Goal: Information Seeking & Learning: Learn about a topic

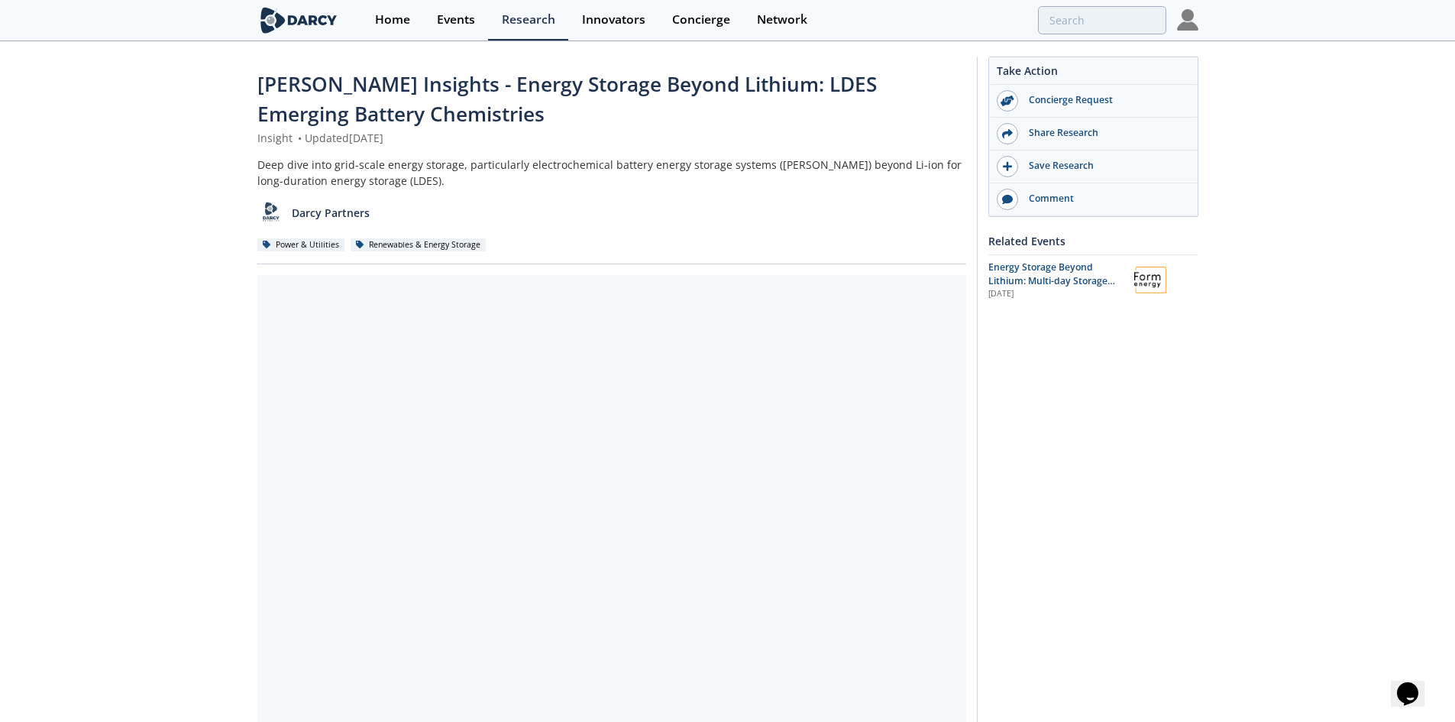
click at [154, 366] on div "[PERSON_NAME] Insights - Energy Storage Beyond Lithium: LDES Emerging Battery C…" at bounding box center [727, 603] width 1455 height 1121
click at [218, 409] on div "[PERSON_NAME] Insights - Energy Storage Beyond Lithium: LDES Emerging Battery C…" at bounding box center [727, 603] width 1455 height 1121
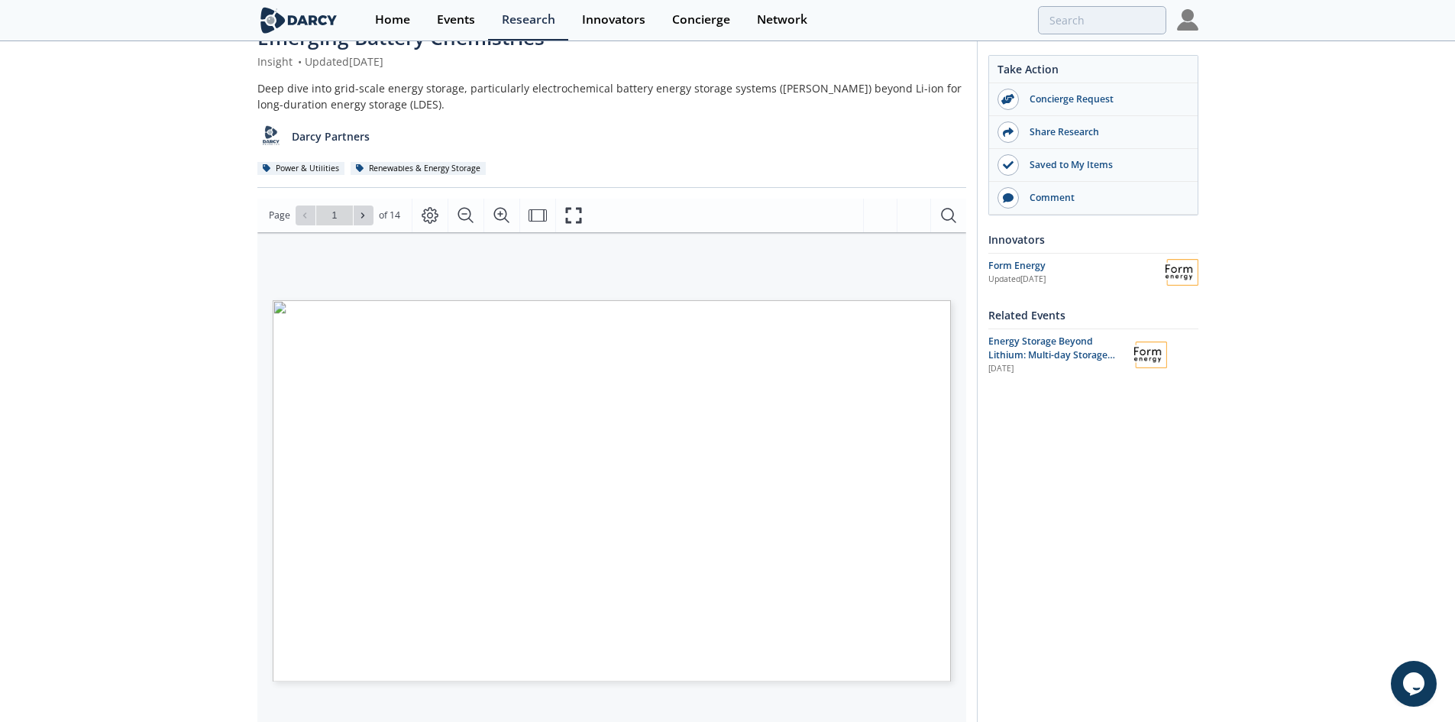
scroll to position [153, 0]
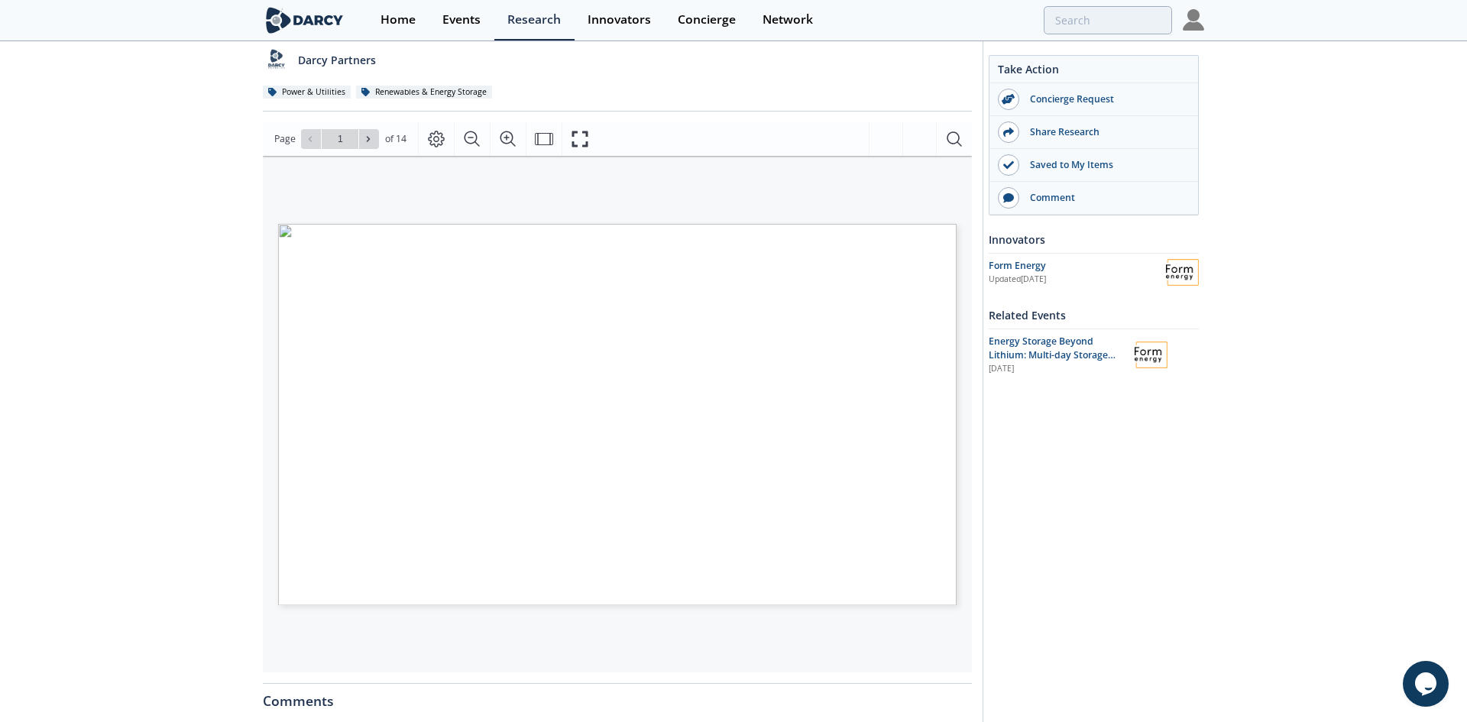
type input "2"
type input "3"
type input "4"
type input "5"
type input "6"
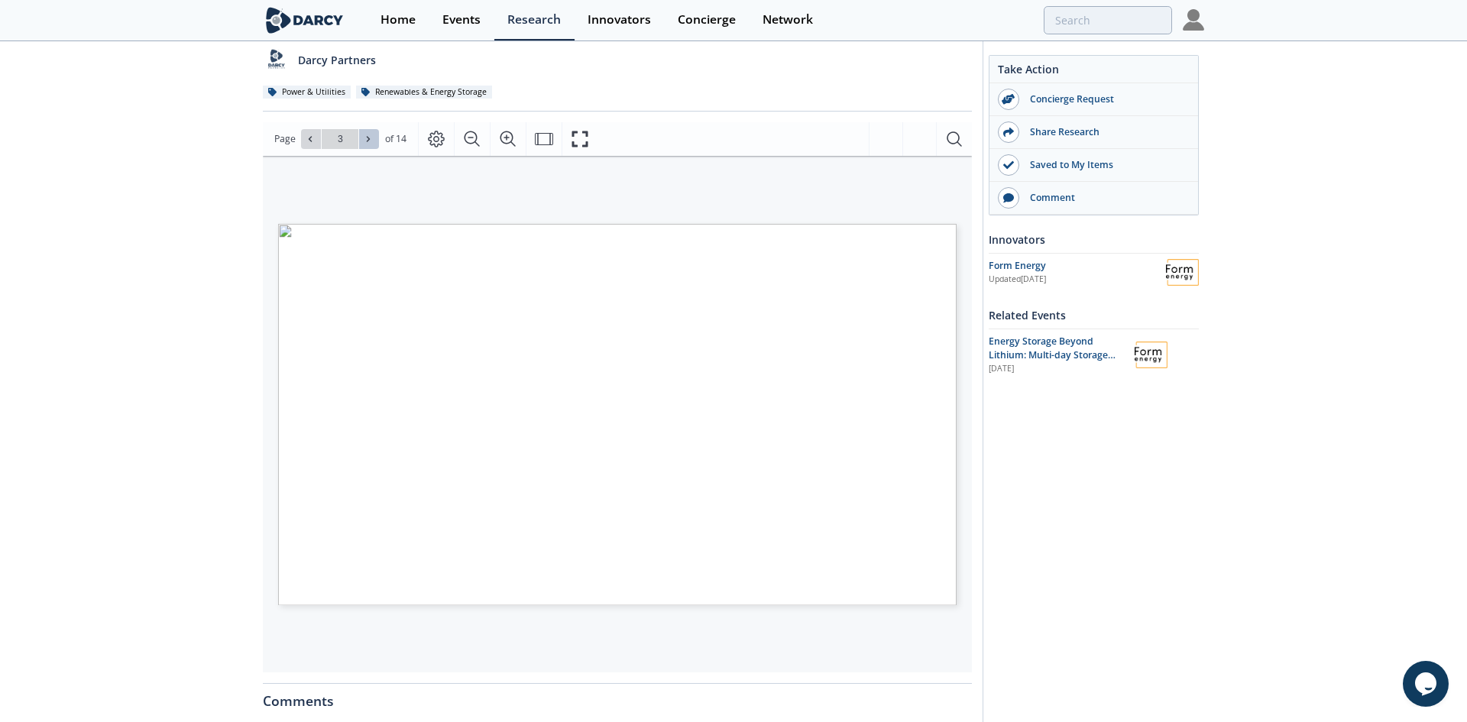
click at [359, 134] on button at bounding box center [369, 139] width 20 height 20
click at [360, 134] on button at bounding box center [369, 139] width 20 height 20
type input "7"
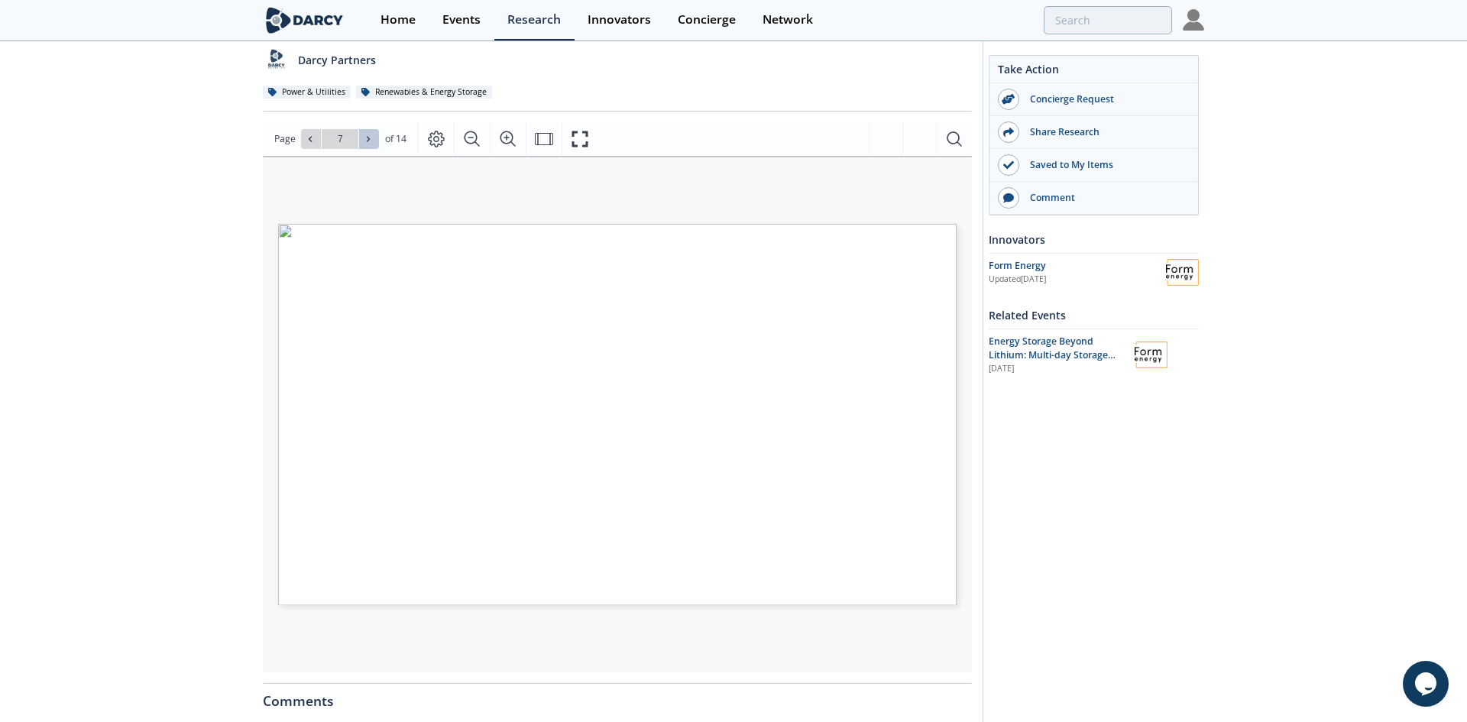
click at [360, 134] on button at bounding box center [369, 139] width 20 height 20
click at [308, 144] on button at bounding box center [311, 139] width 20 height 20
click at [370, 137] on icon at bounding box center [368, 138] width 9 height 9
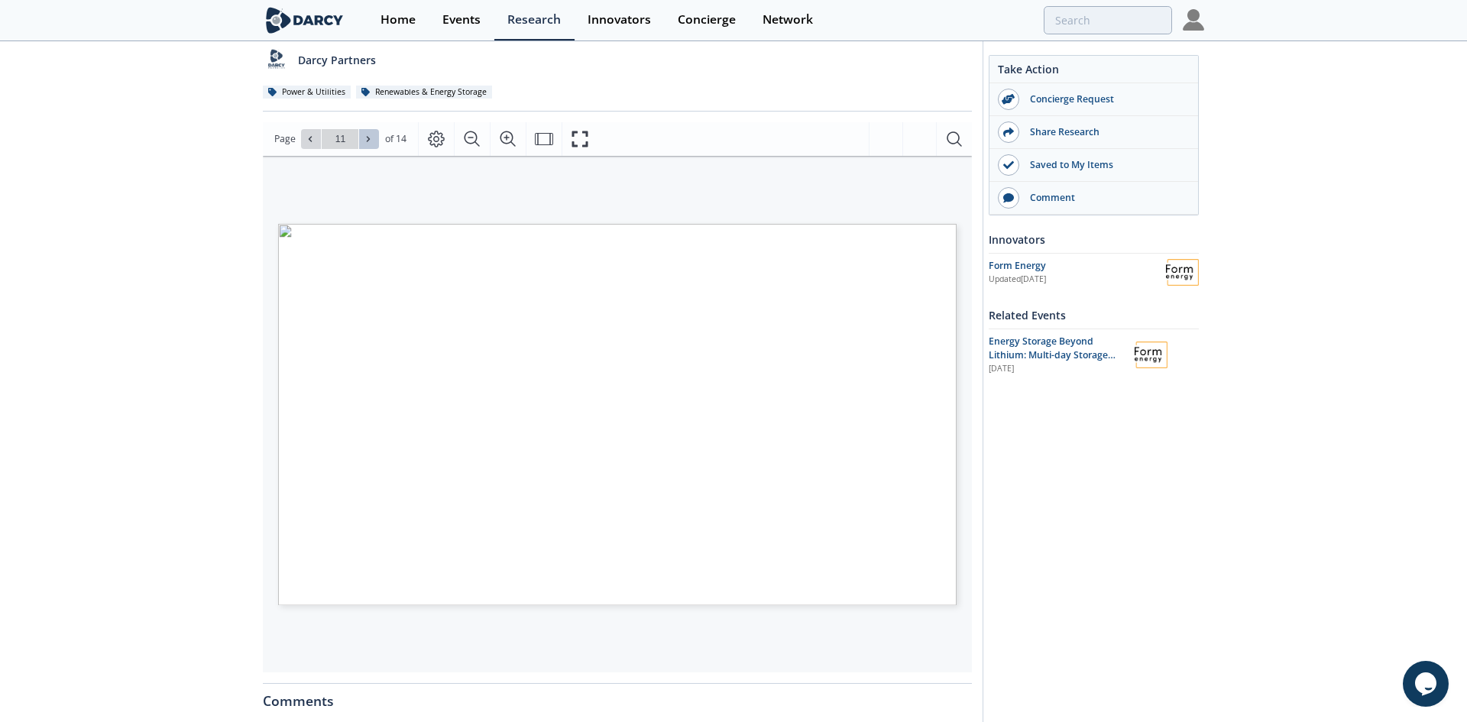
click at [370, 137] on icon at bounding box center [368, 138] width 9 height 9
type input "14"
click at [370, 137] on div "Go to Page 14" at bounding box center [340, 139] width 78 height 20
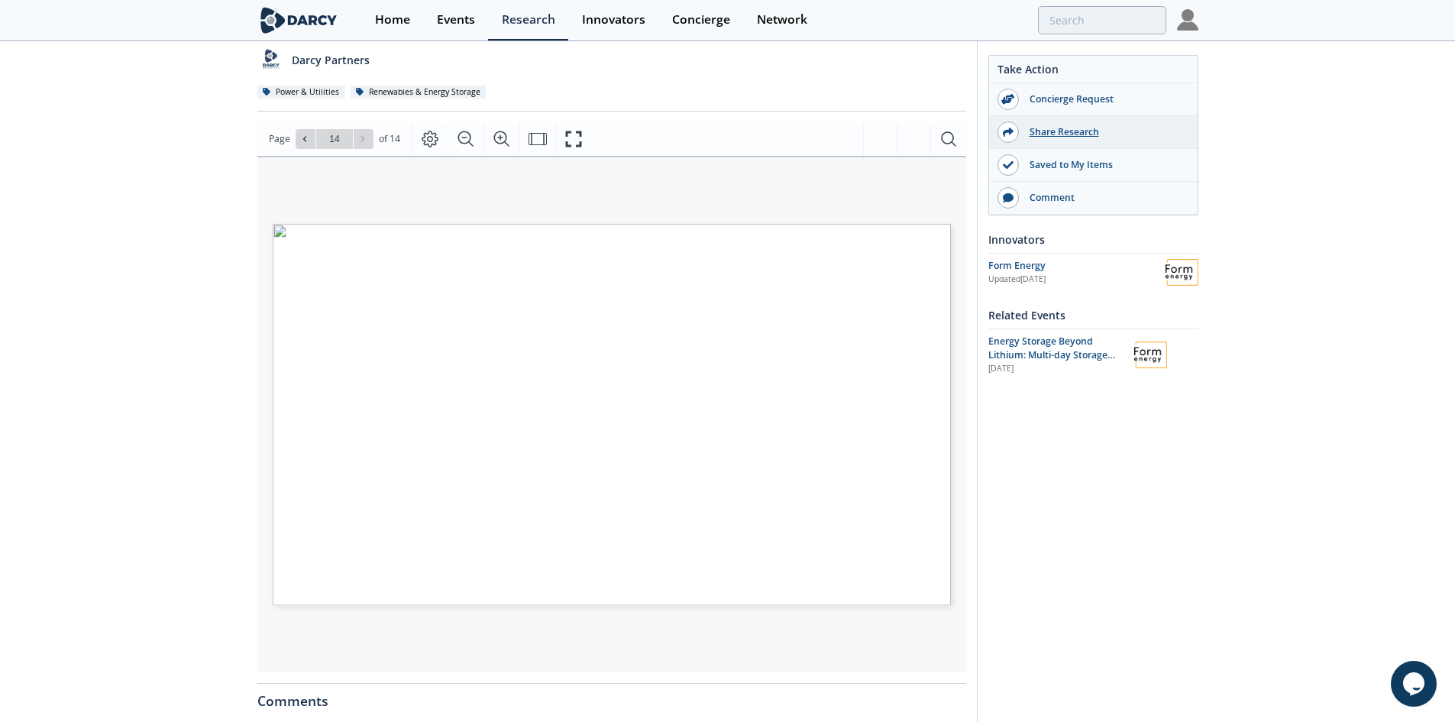
click at [1064, 136] on div "Share Research" at bounding box center [1104, 132] width 171 height 14
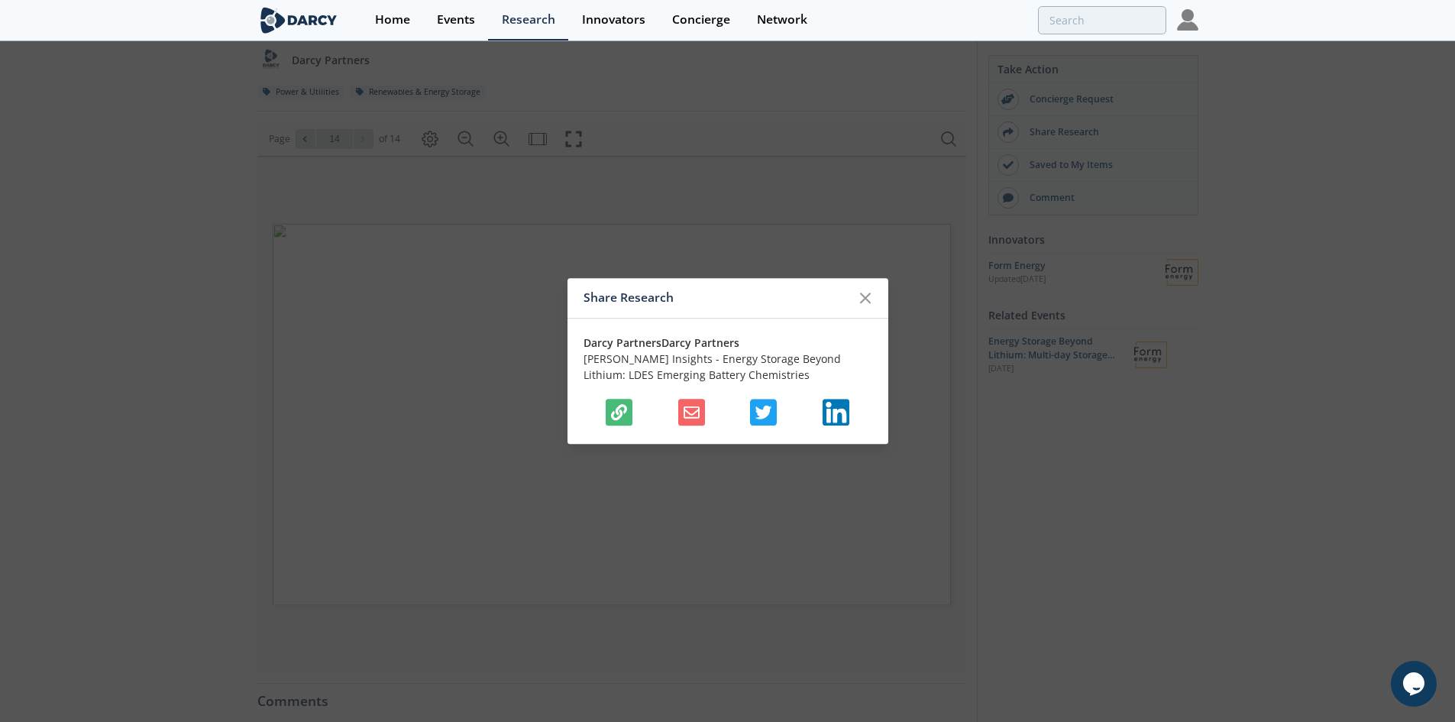
click at [613, 417] on icon "button" at bounding box center [619, 412] width 16 height 16
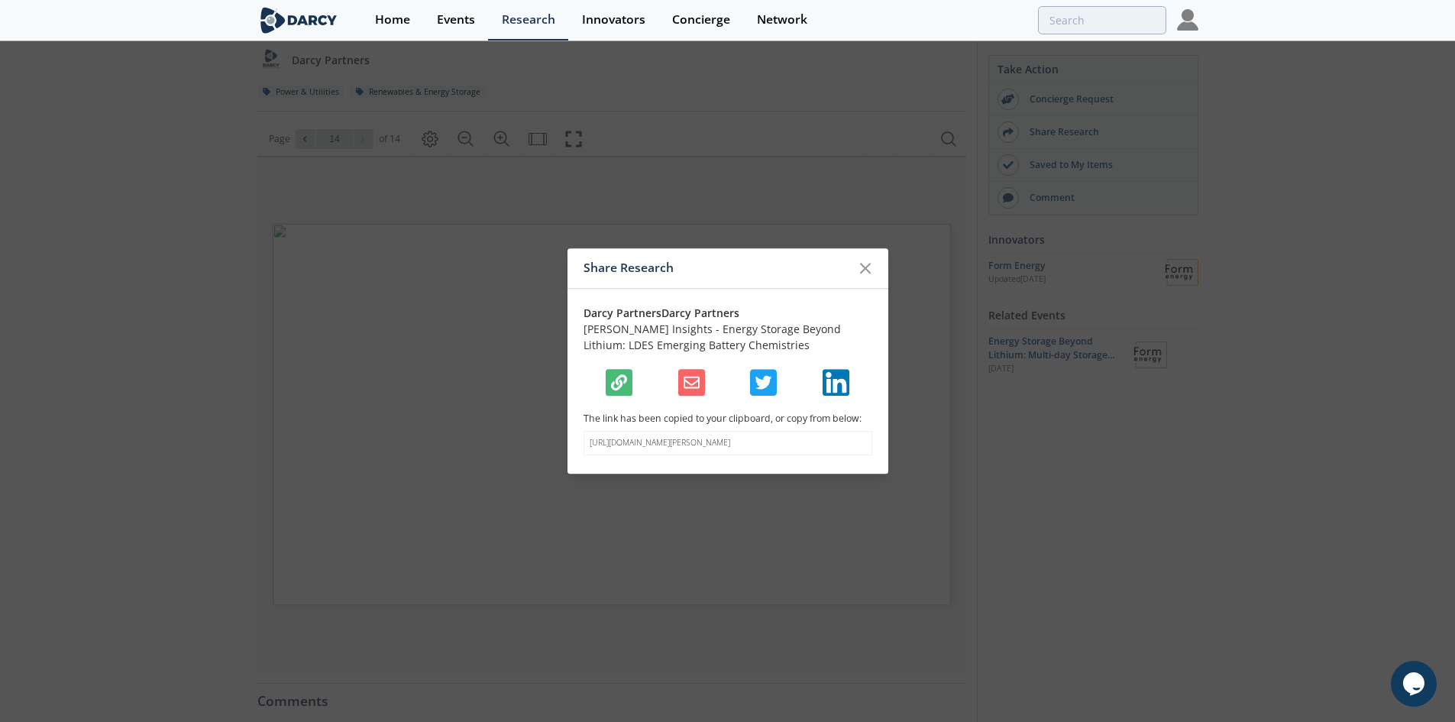
click at [682, 446] on p "https://darcypartners.com/research/darcy-insights-energy-storage-beyond-lithium…" at bounding box center [728, 443] width 277 height 12
copy body "https://darcypartners.com/research/darcy-insights-energy-storage-beyond-lithium…"
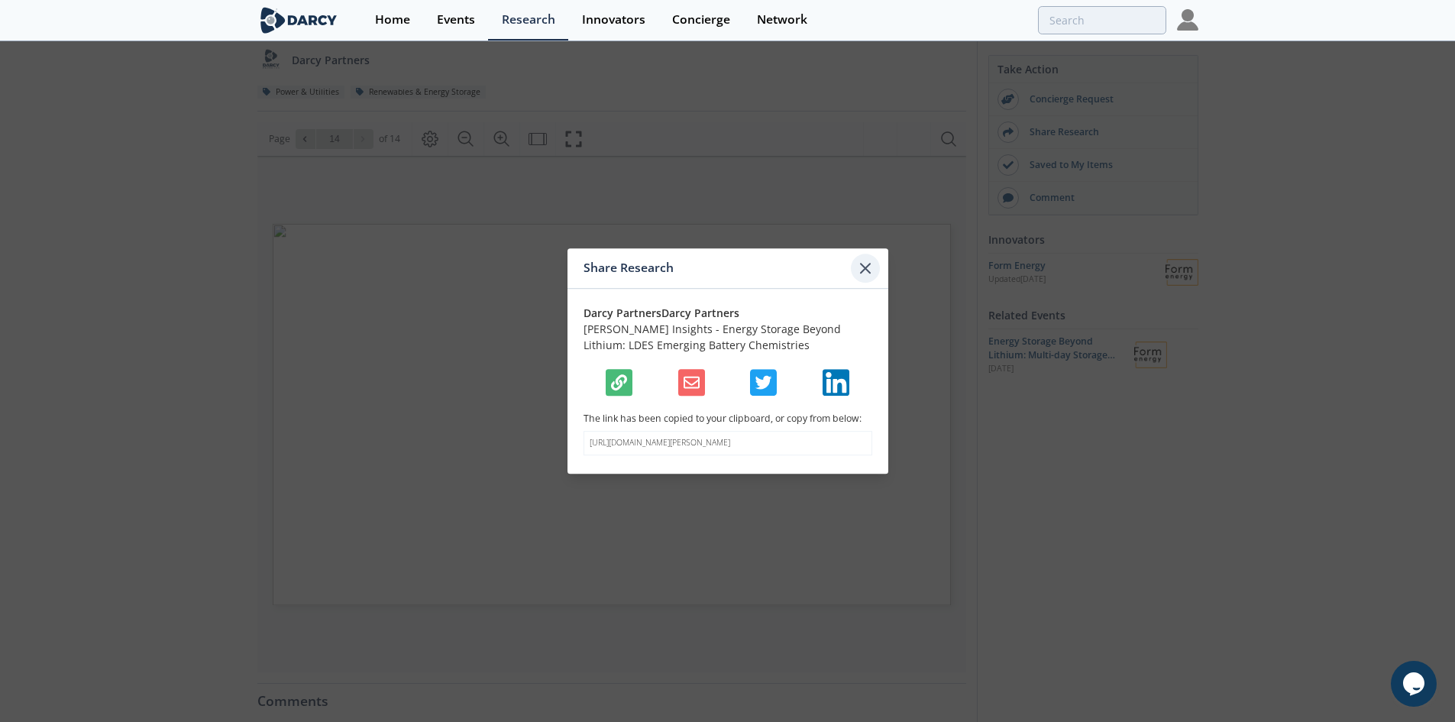
click at [865, 264] on icon at bounding box center [865, 268] width 9 height 9
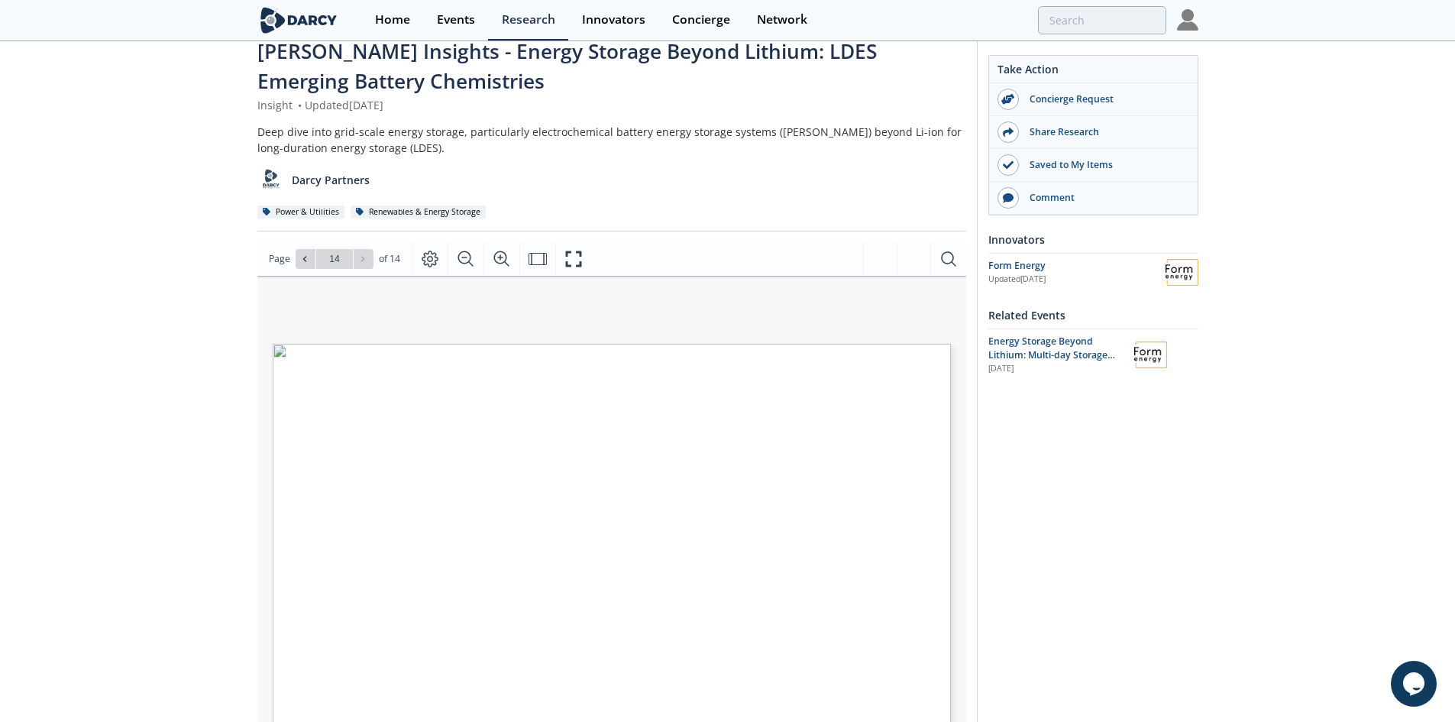
scroll to position [0, 0]
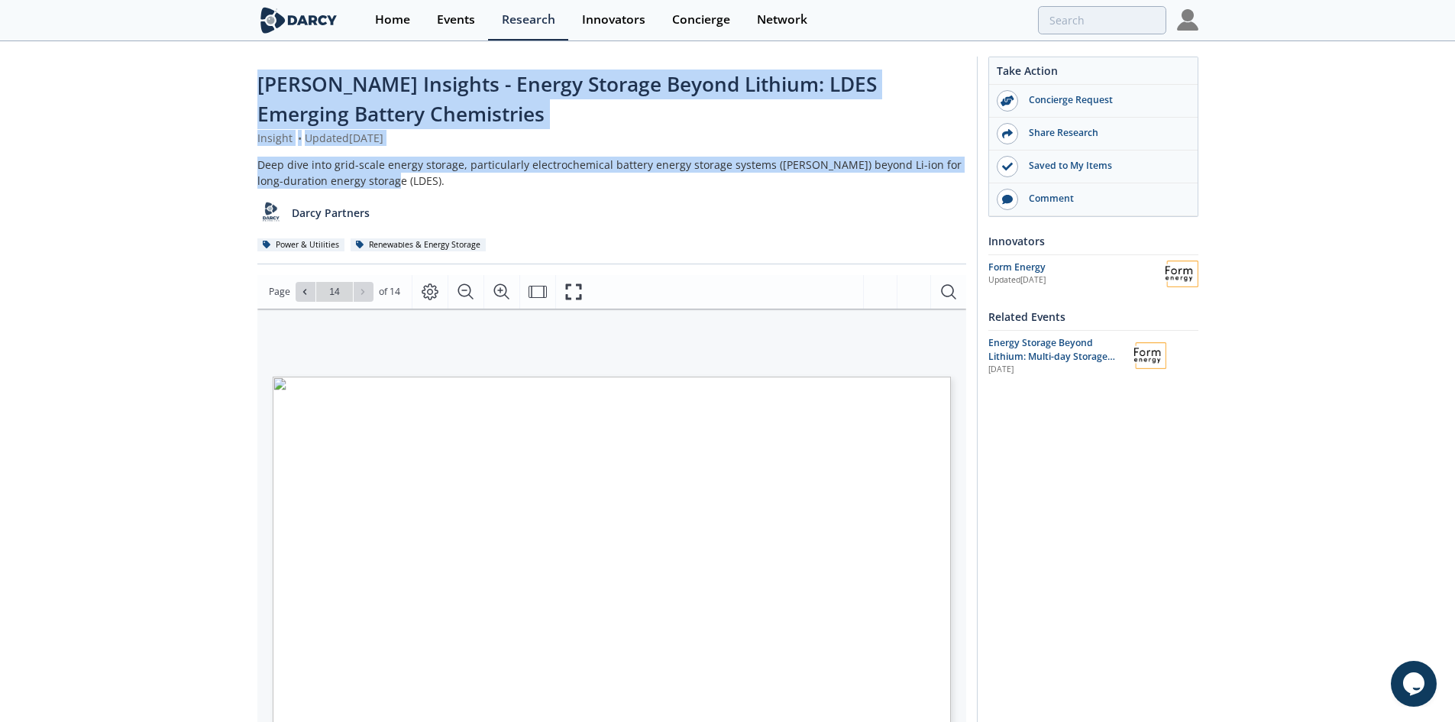
drag, startPoint x: 261, startPoint y: 84, endPoint x: 493, endPoint y: 176, distance: 249.2
click at [493, 176] on div "[PERSON_NAME] Insights - Energy Storage Beyond Lithium: LDES Emerging Battery C…" at bounding box center [611, 167] width 709 height 195
copy div "Darcy Insights - Energy Storage Beyond Lithium: LDES Emerging Battery Chemistri…"
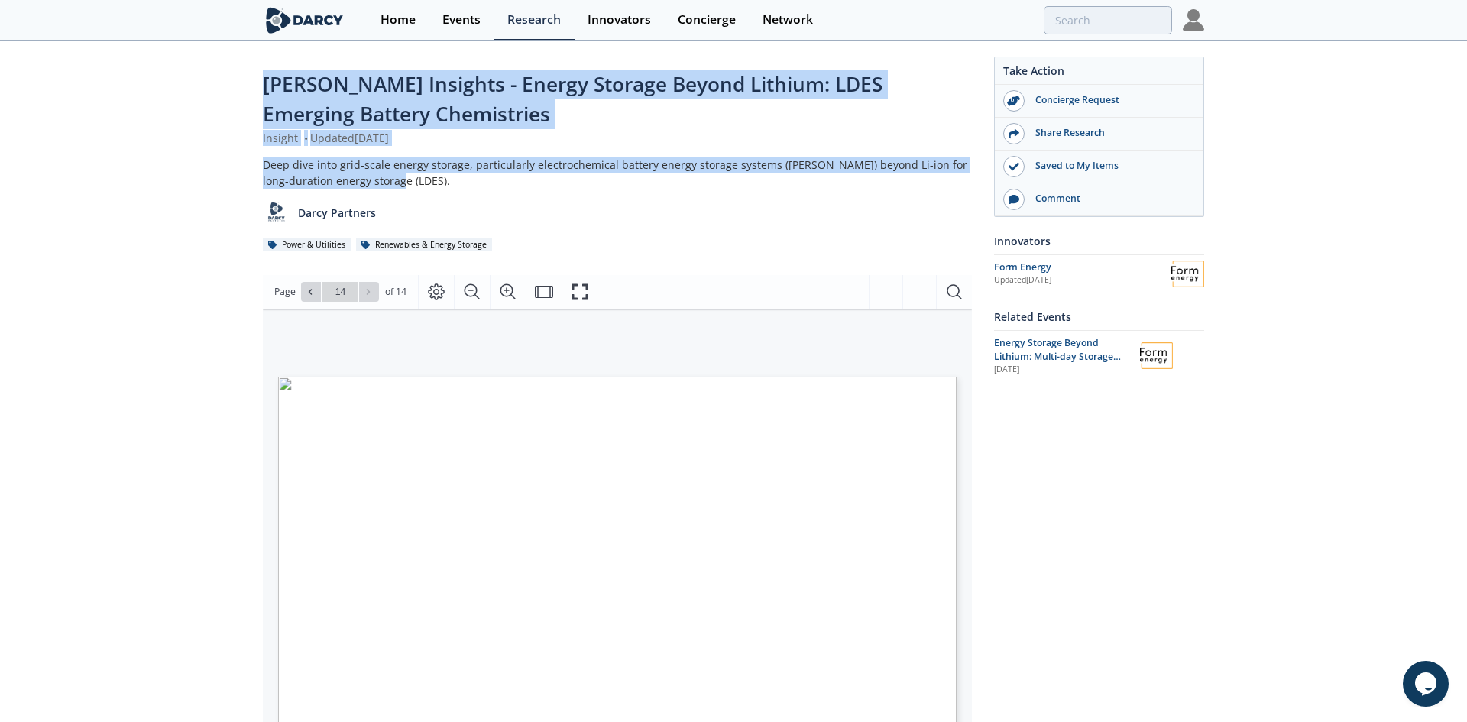
click at [962, 458] on div "Pirie, Australia Australia’s first dispatchable solar power plant Invinity Yadl…" at bounding box center [625, 568] width 694 height 382
